Goal: Find contact information: Find contact information

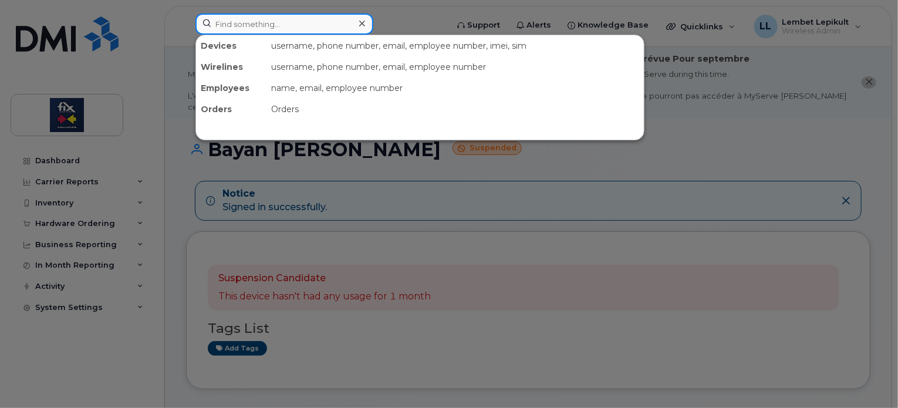
click at [269, 25] on input at bounding box center [284, 24] width 178 height 21
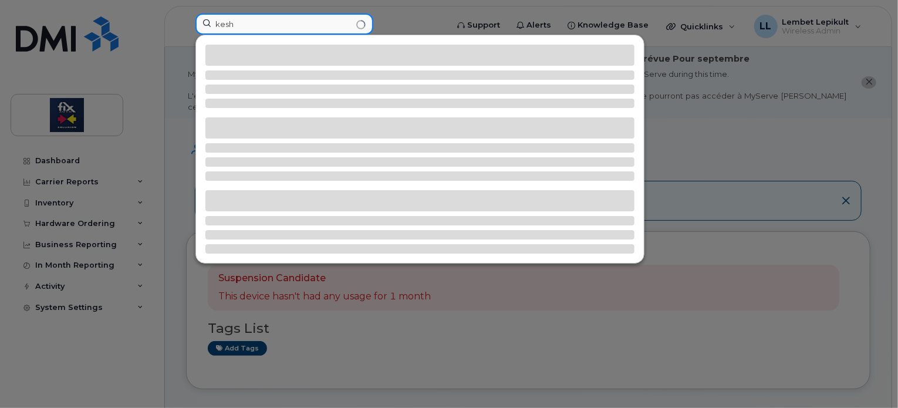
type input "kesh"
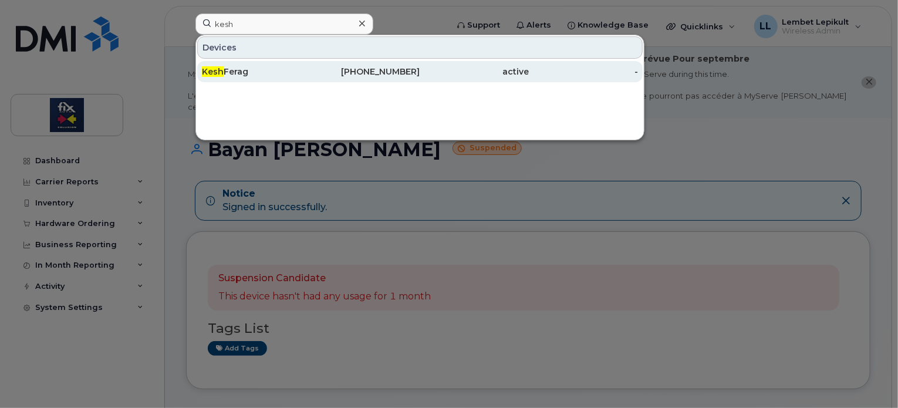
click at [221, 70] on span "Kesh" at bounding box center [213, 71] width 22 height 11
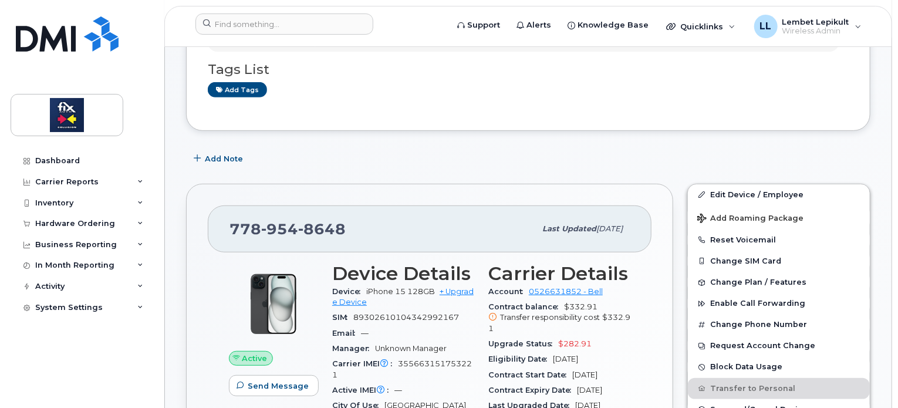
scroll to position [157, 0]
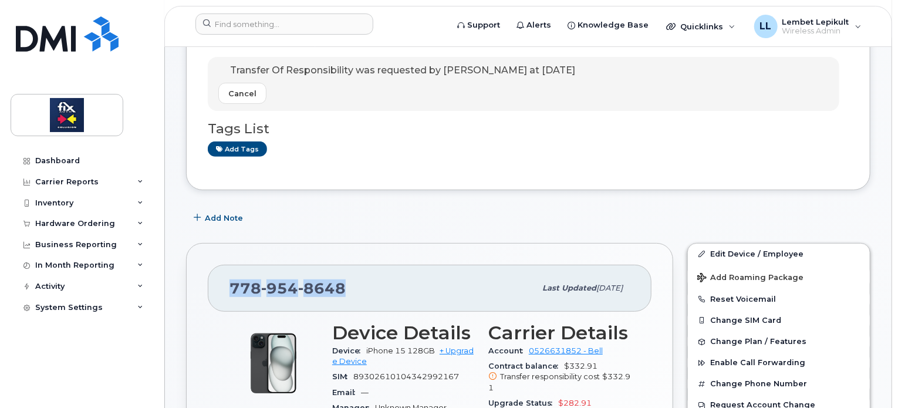
drag, startPoint x: 343, startPoint y: 278, endPoint x: 229, endPoint y: 277, distance: 114.5
click at [230, 277] on div "[PHONE_NUMBER]" at bounding box center [383, 288] width 306 height 25
copy span "[PHONE_NUMBER]"
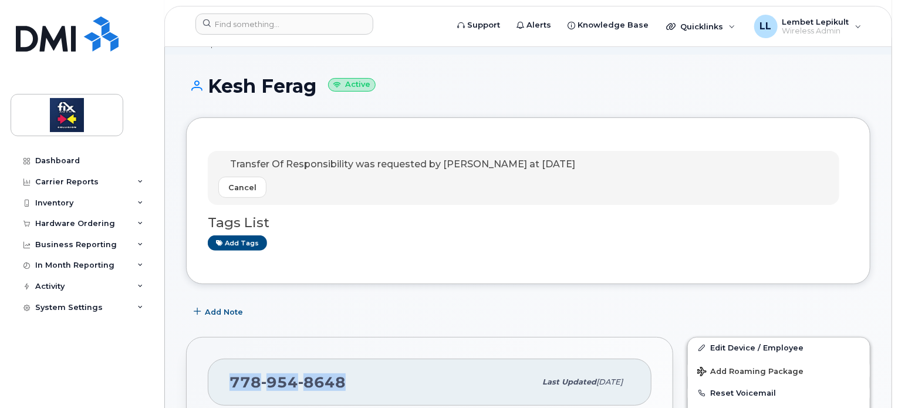
scroll to position [72, 0]
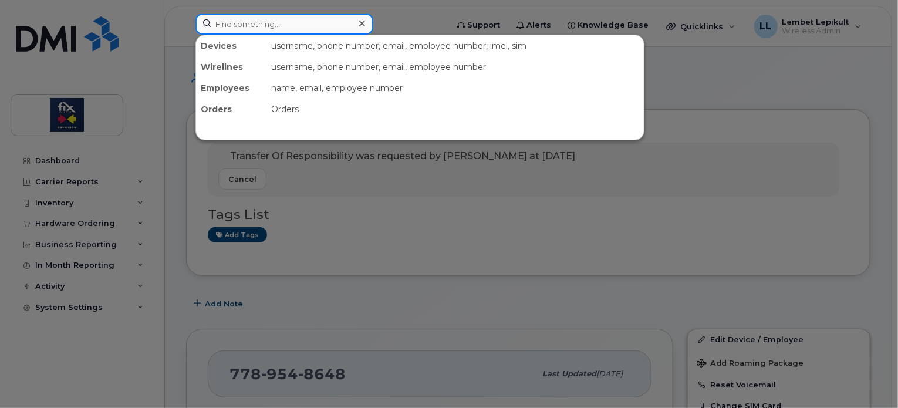
click at [232, 28] on input at bounding box center [284, 24] width 178 height 21
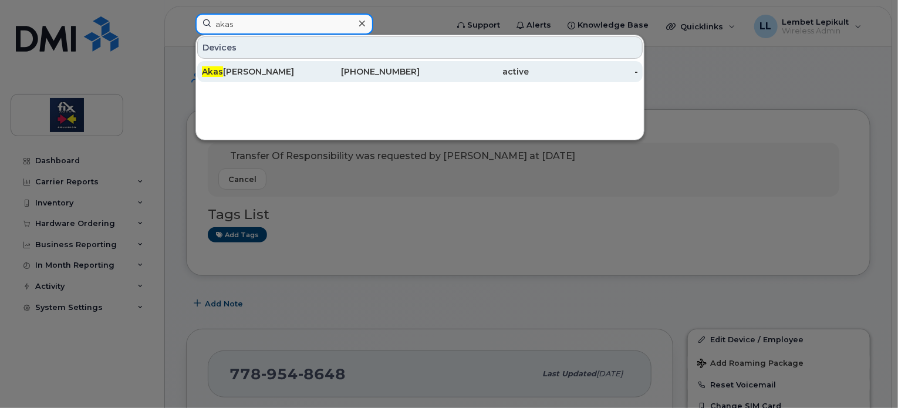
type input "akas"
click at [250, 66] on div "[PERSON_NAME]" at bounding box center [256, 72] width 109 height 12
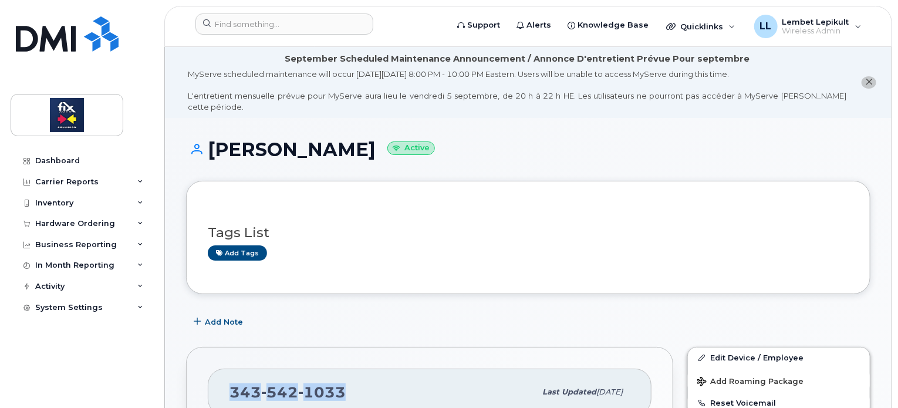
drag, startPoint x: 345, startPoint y: 382, endPoint x: 229, endPoint y: 379, distance: 116.3
click at [230, 380] on div "343 542 1033" at bounding box center [383, 392] width 306 height 25
copy span "343 542 1033"
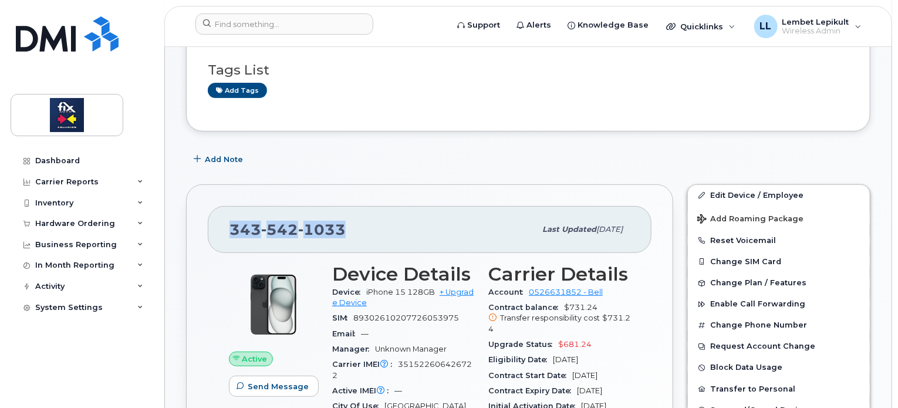
scroll to position [174, 0]
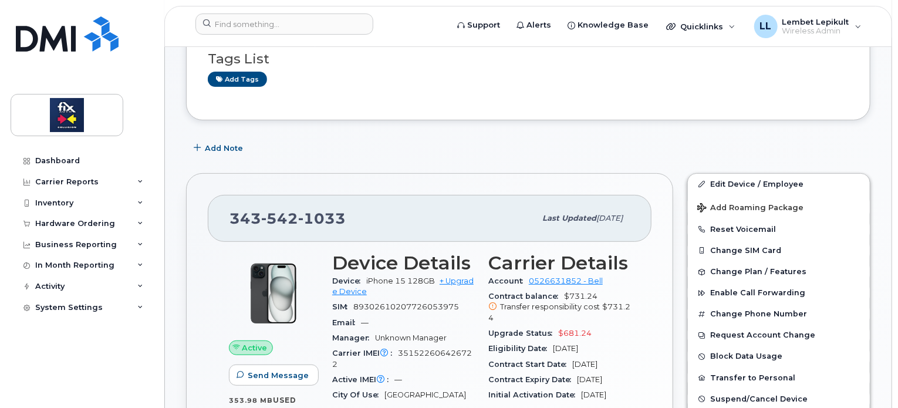
click at [817, 138] on div "Add Note" at bounding box center [528, 148] width 684 height 21
click at [473, 346] on div "Carrier IMEI Carrier IMEI is reported during the last billing cycle or change o…" at bounding box center [403, 359] width 142 height 26
drag, startPoint x: 399, startPoint y: 343, endPoint x: 370, endPoint y: 355, distance: 31.1
click at [370, 355] on div "Carrier IMEI Carrier IMEI is reported during the last billing cycle or change o…" at bounding box center [403, 359] width 142 height 26
copy span "351522606426722"
